Goal: Check status

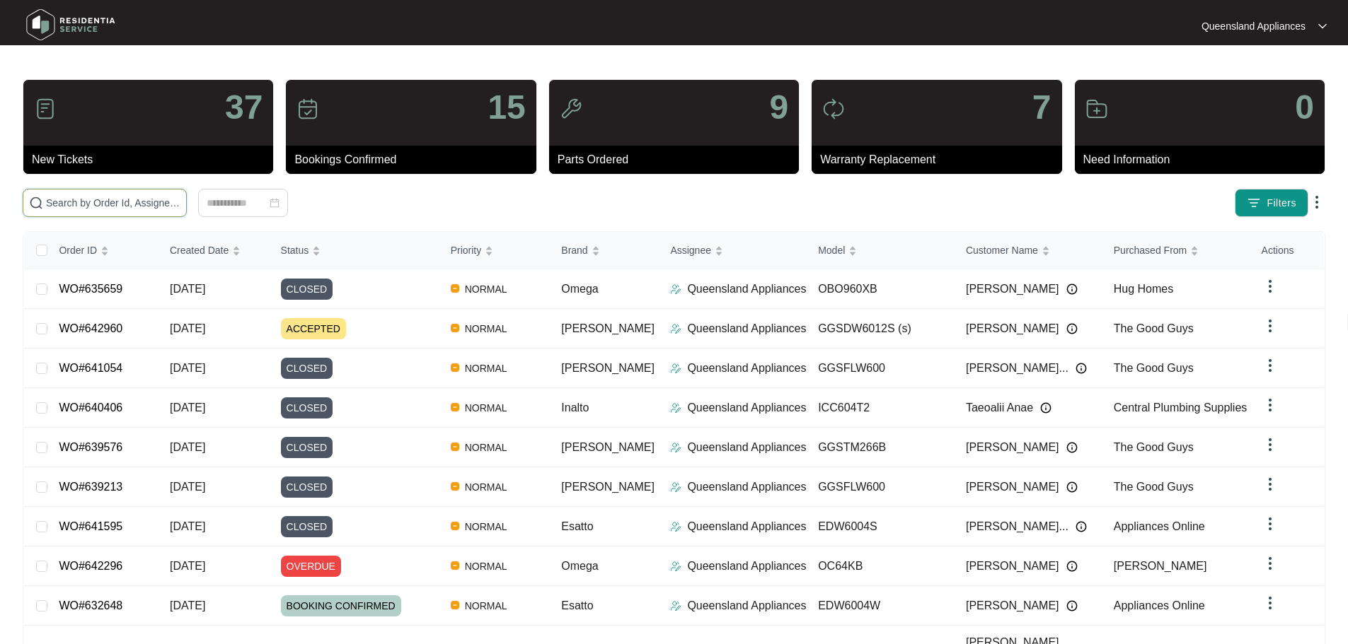
click at [125, 205] on input "text" at bounding box center [113, 203] width 134 height 16
paste input "638284"
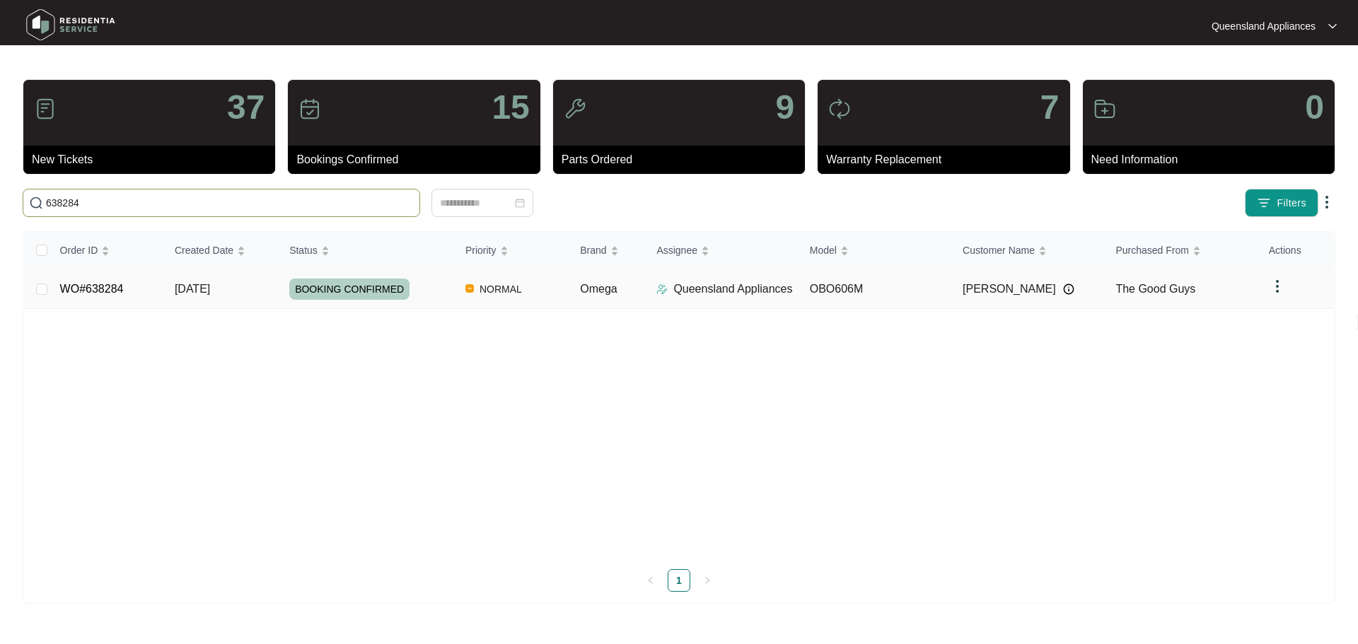
type input "638284"
click at [380, 302] on td "BOOKING CONFIRMED" at bounding box center [366, 290] width 176 height 40
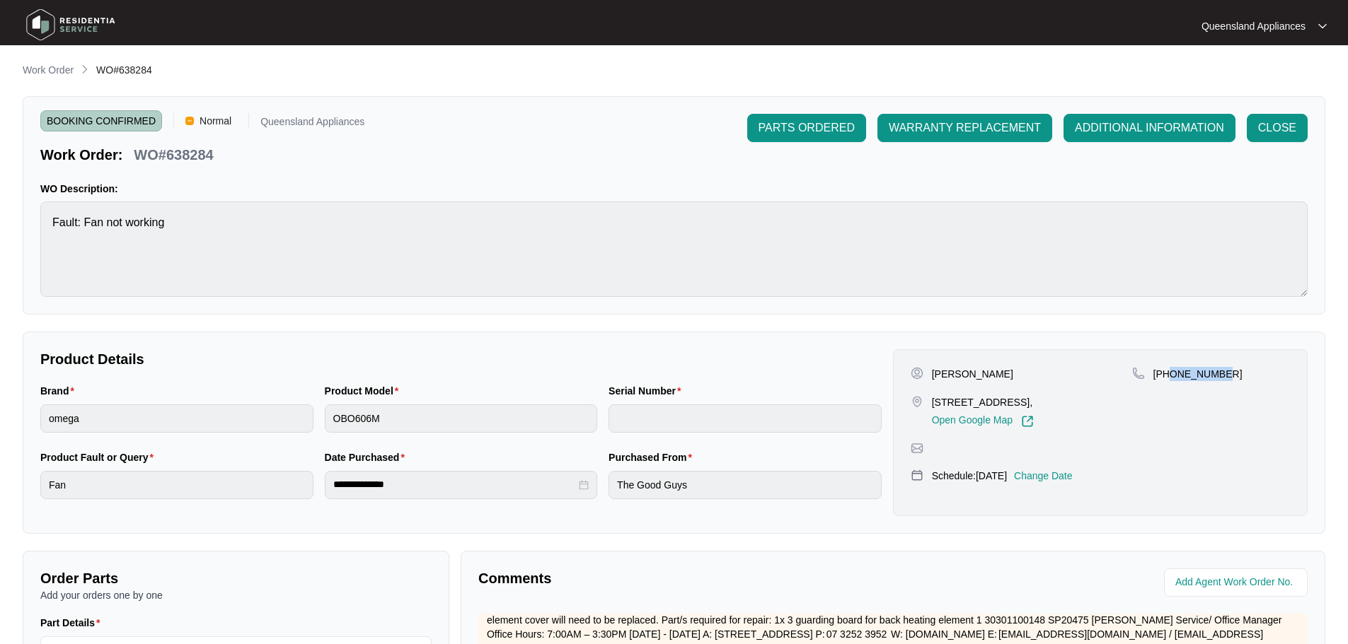
drag, startPoint x: 1221, startPoint y: 373, endPoint x: 1171, endPoint y: 378, distance: 50.5
click at [888, 378] on div "[PHONE_NUMBER]" at bounding box center [1211, 374] width 158 height 14
copy p "466956396"
